Goal: Navigation & Orientation: Find specific page/section

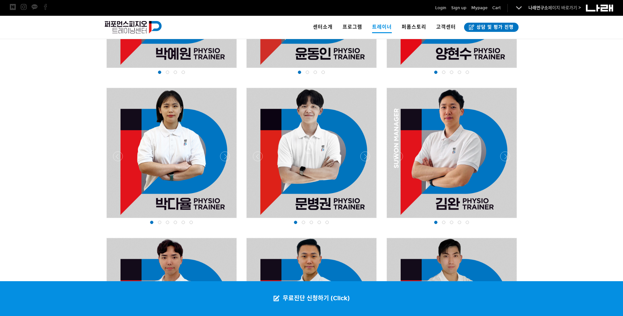
scroll to position [690, 0]
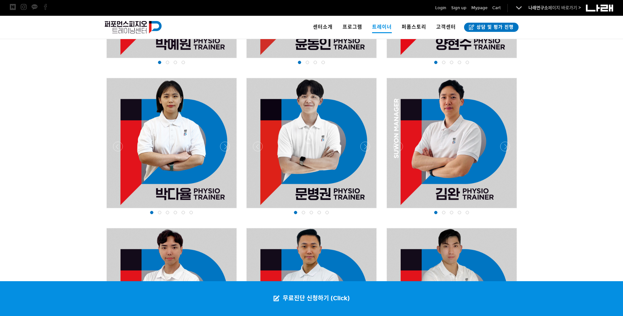
click at [226, 210] on div at bounding box center [172, 210] width 134 height 0
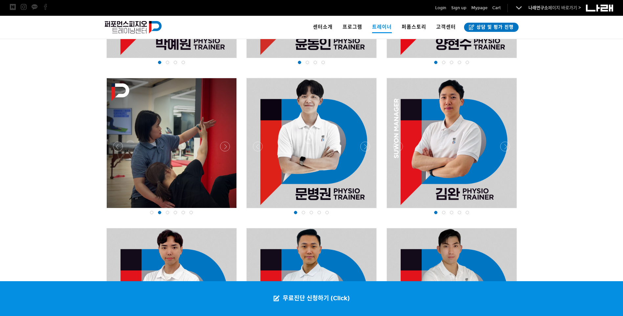
click at [226, 210] on div at bounding box center [172, 210] width 134 height 0
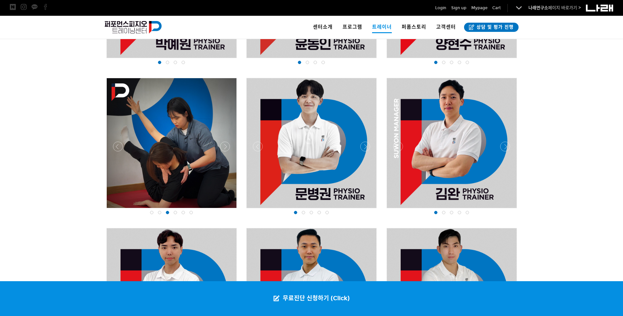
click at [226, 210] on div at bounding box center [172, 210] width 134 height 0
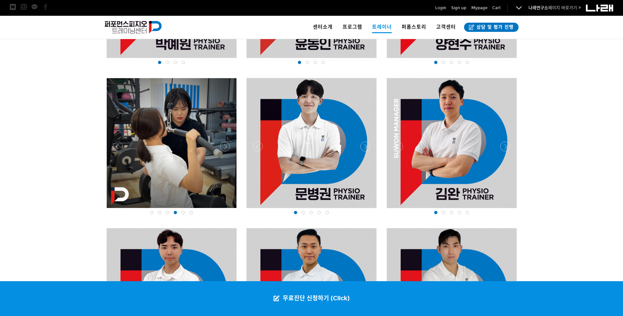
click at [226, 210] on div at bounding box center [172, 210] width 134 height 0
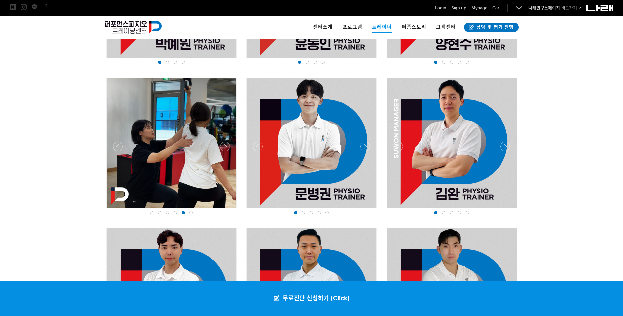
click at [226, 210] on div at bounding box center [172, 210] width 134 height 0
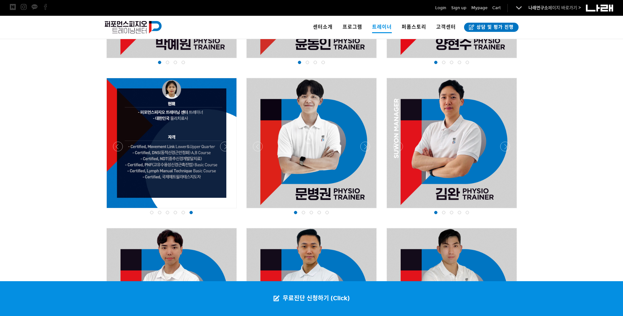
click at [226, 210] on div at bounding box center [172, 210] width 134 height 0
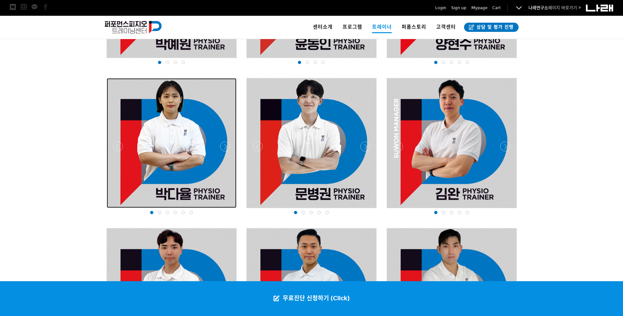
click at [112, 148] on div at bounding box center [172, 143] width 130 height 130
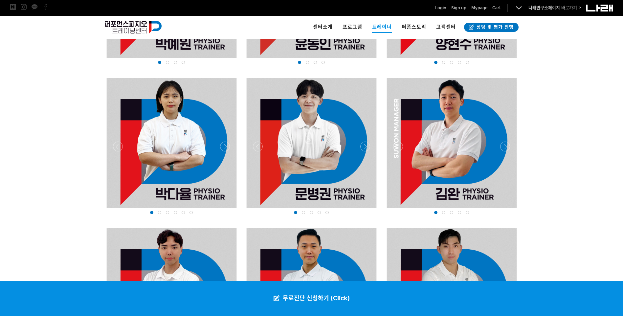
click at [119, 210] on div at bounding box center [172, 210] width 134 height 0
click at [120, 210] on div at bounding box center [172, 210] width 134 height 0
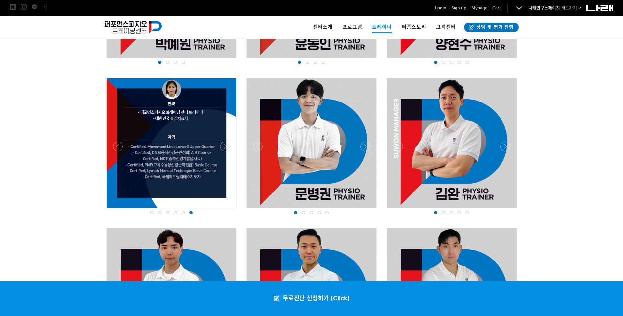
click at [120, 210] on div at bounding box center [172, 210] width 134 height 0
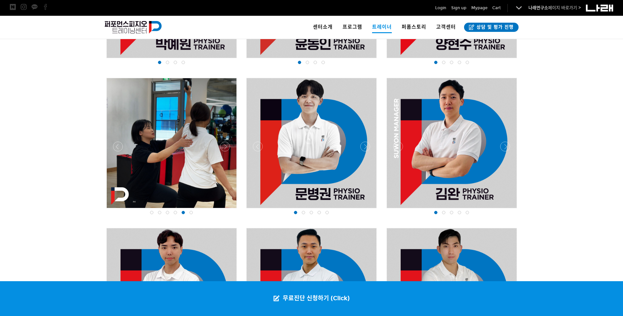
click at [224, 210] on div at bounding box center [172, 210] width 134 height 0
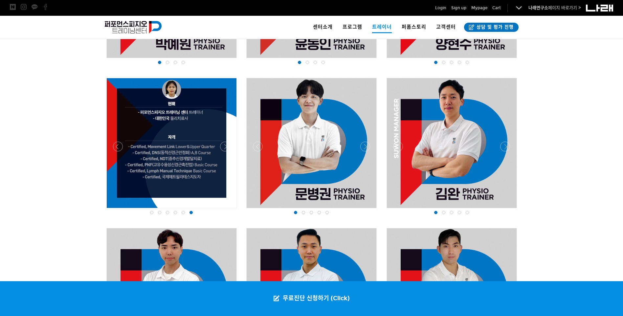
click at [257, 210] on div at bounding box center [312, 210] width 134 height 0
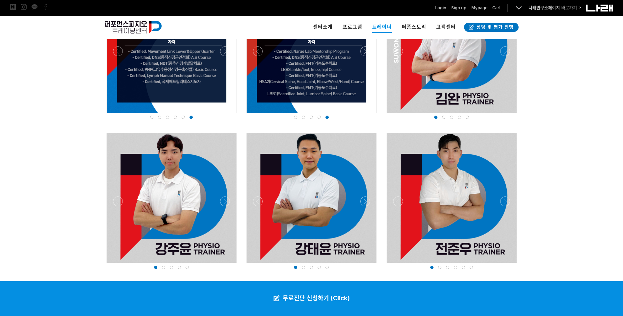
scroll to position [788, 0]
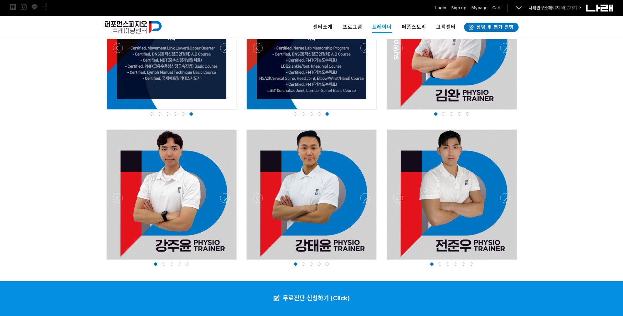
click at [398, 261] on div at bounding box center [452, 261] width 134 height 0
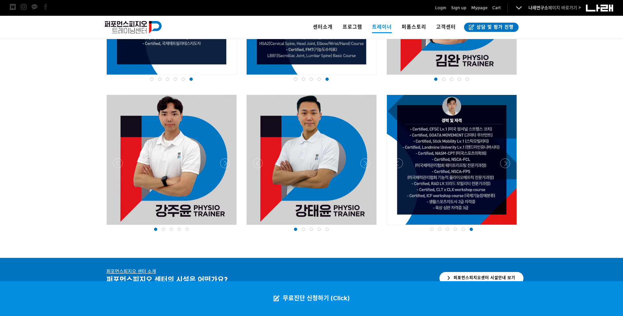
scroll to position [864, 0]
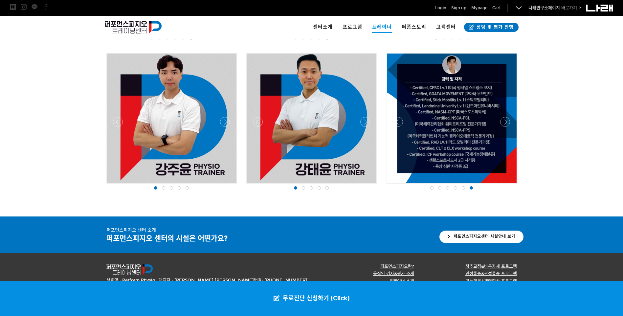
click at [118, 185] on div at bounding box center [172, 185] width 134 height 0
